Goal: Task Accomplishment & Management: Use online tool/utility

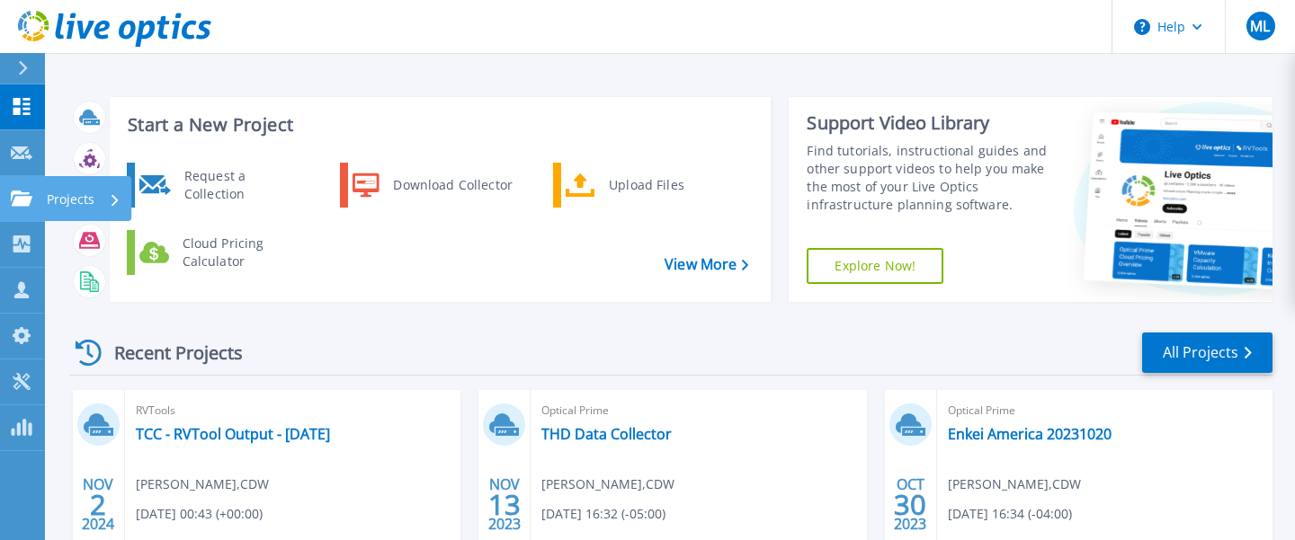
click at [25, 211] on link "Projects Projects" at bounding box center [22, 199] width 45 height 46
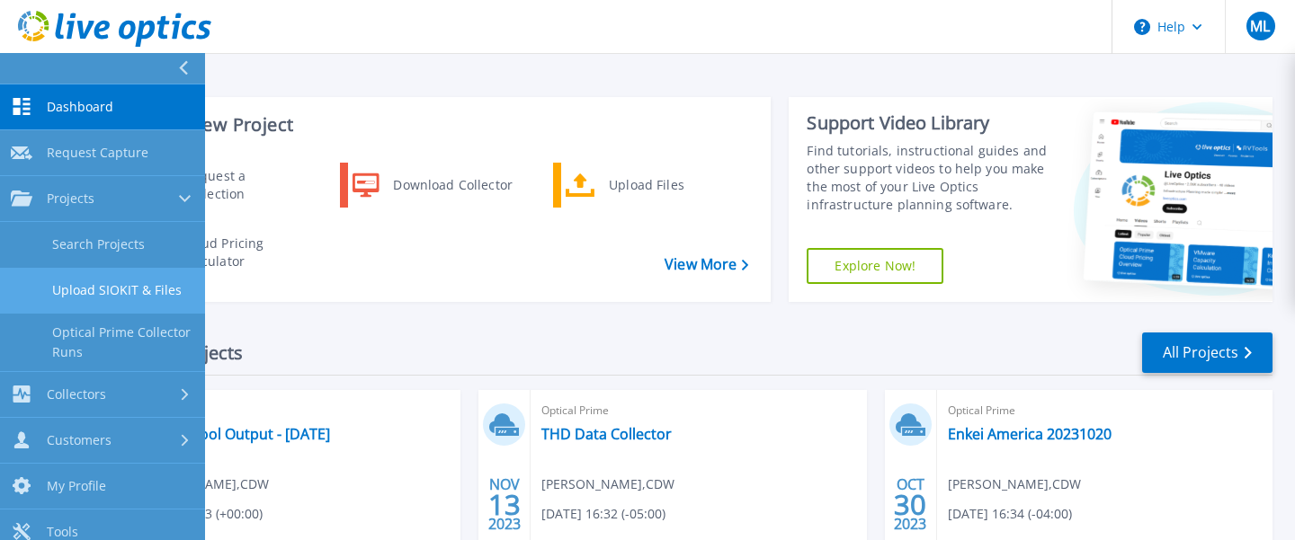
click at [111, 275] on link "Upload SIOKIT & Files" at bounding box center [102, 291] width 205 height 46
